Goal: Task Accomplishment & Management: Manage account settings

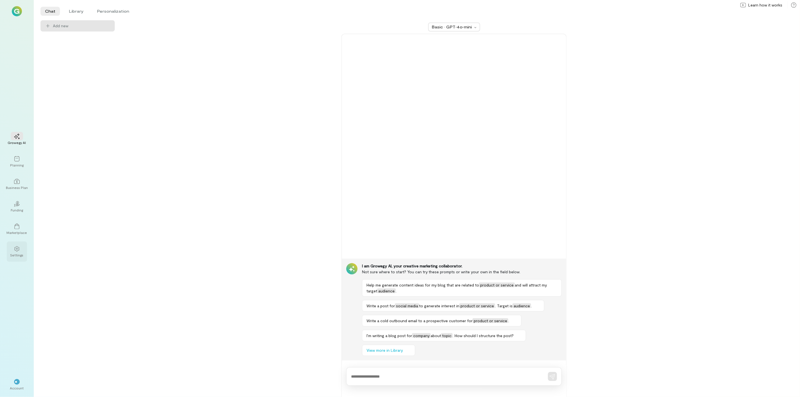
click at [19, 254] on div "Settings" at bounding box center [16, 255] width 13 height 5
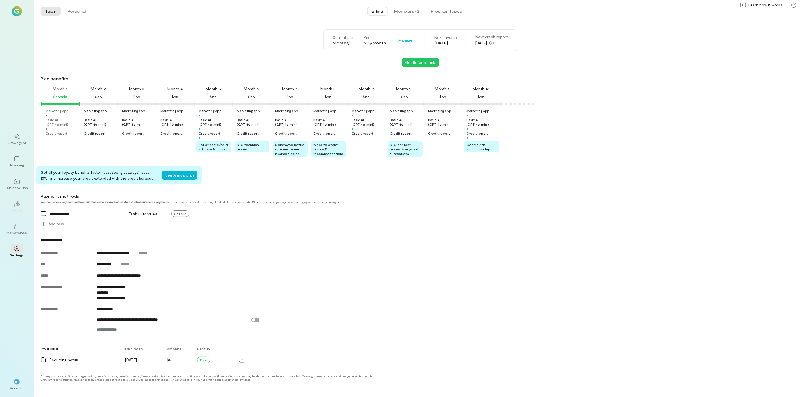
click at [464, 262] on div "**********" at bounding box center [383, 285] width 684 height 97
